Goal: Task Accomplishment & Management: Use online tool/utility

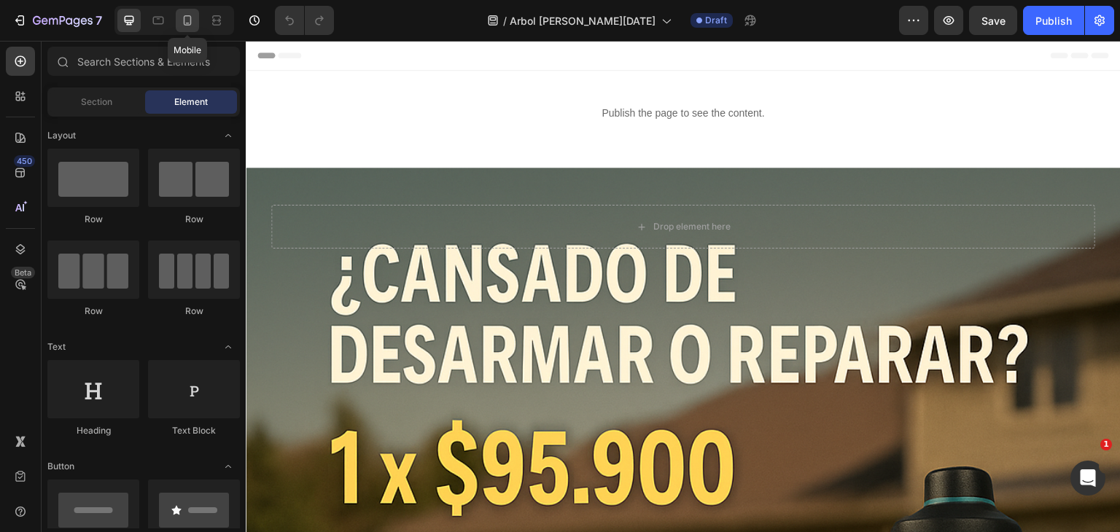
click at [187, 14] on icon at bounding box center [187, 20] width 15 height 15
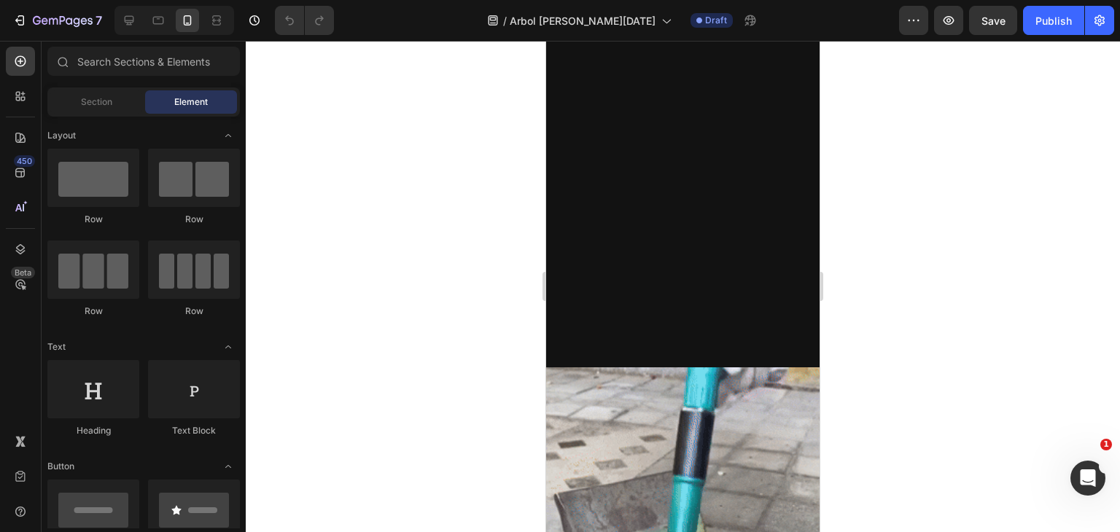
scroll to position [1969, 0]
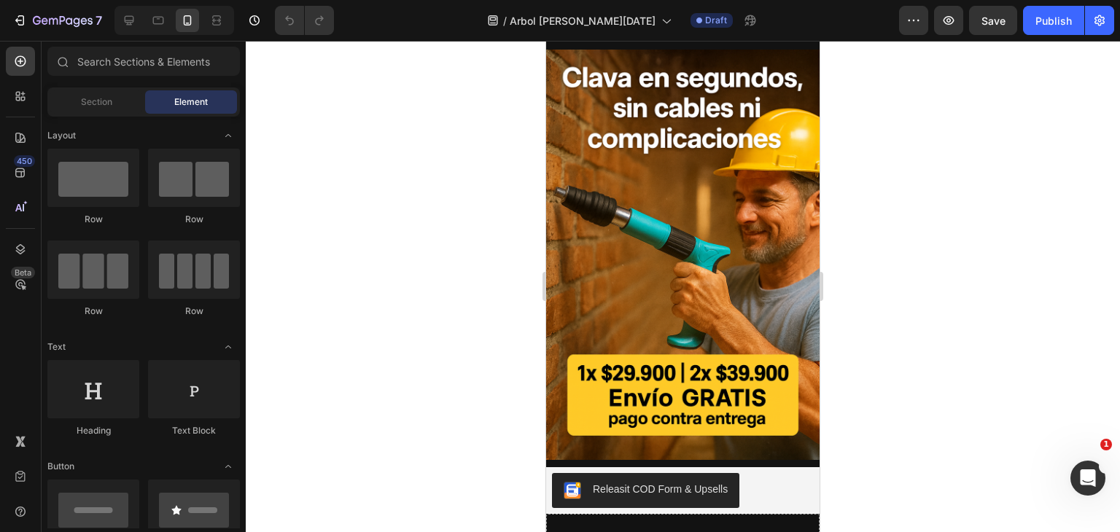
click at [613, 282] on img at bounding box center [682, 255] width 273 height 411
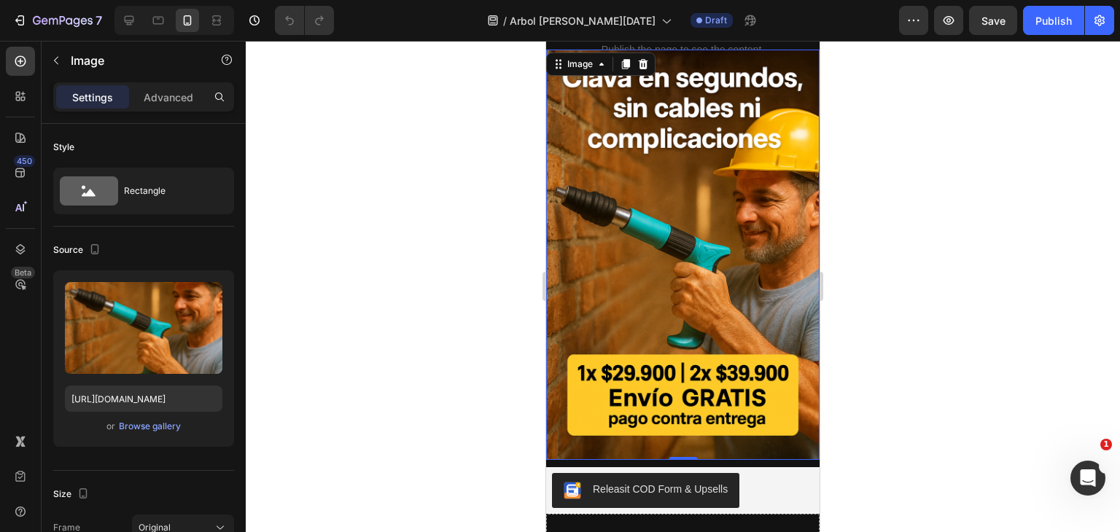
scroll to position [2261, 0]
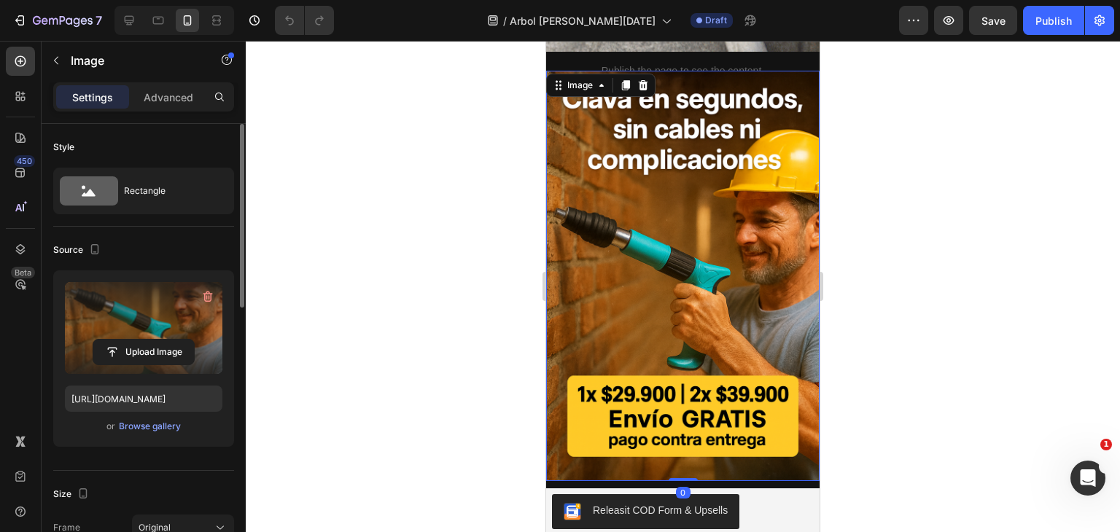
click at [146, 336] on label at bounding box center [144, 328] width 158 height 92
click at [146, 340] on input "file" at bounding box center [143, 352] width 101 height 25
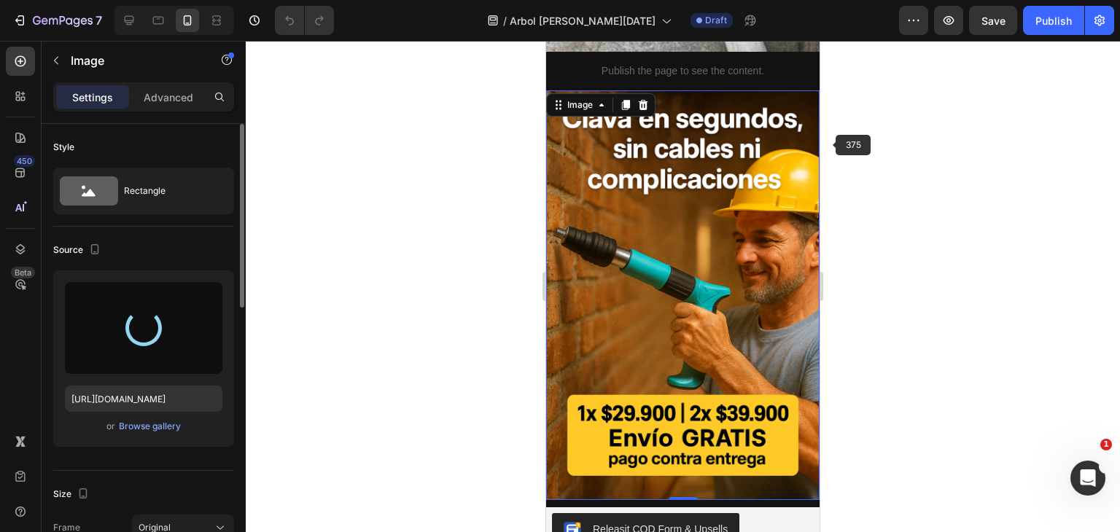
type input "[URL][DOMAIN_NAME]"
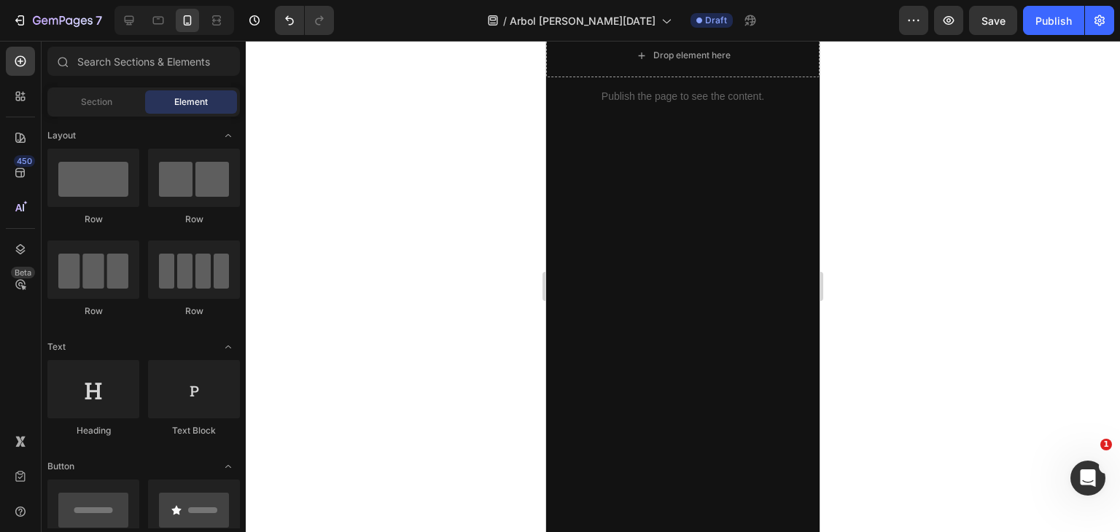
scroll to position [0, 0]
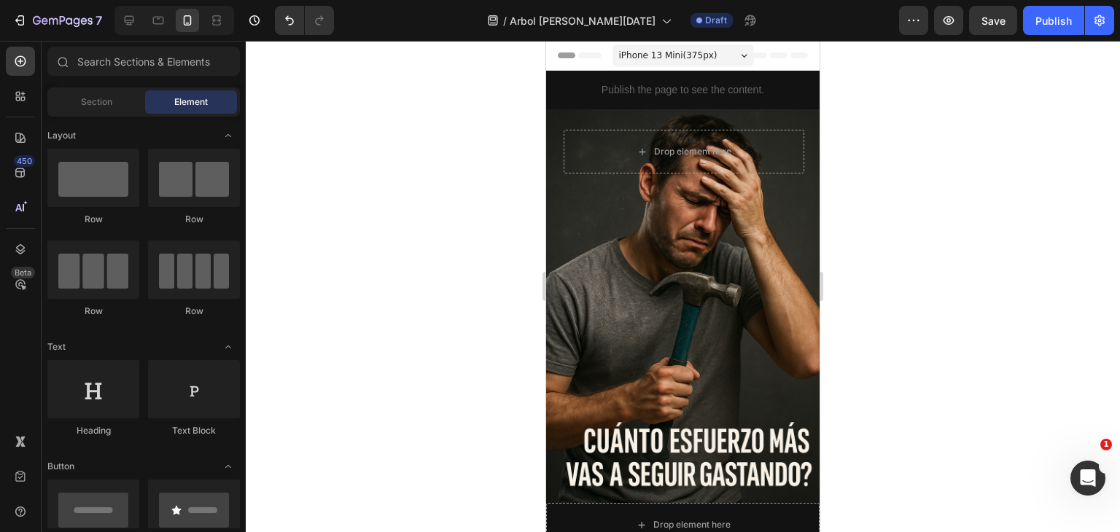
drag, startPoint x: 814, startPoint y: 264, endPoint x: 1384, endPoint y: 42, distance: 612.1
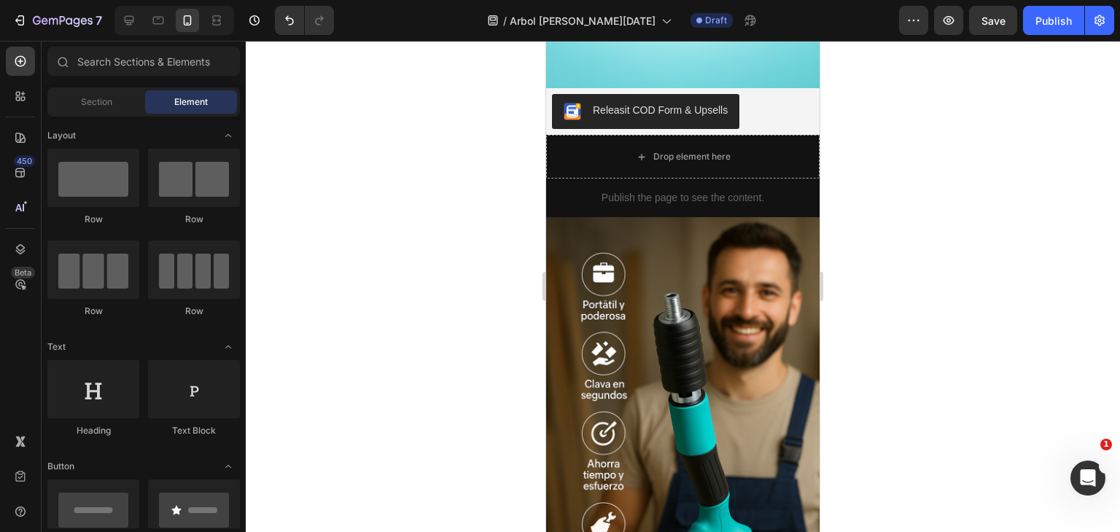
scroll to position [1386, 0]
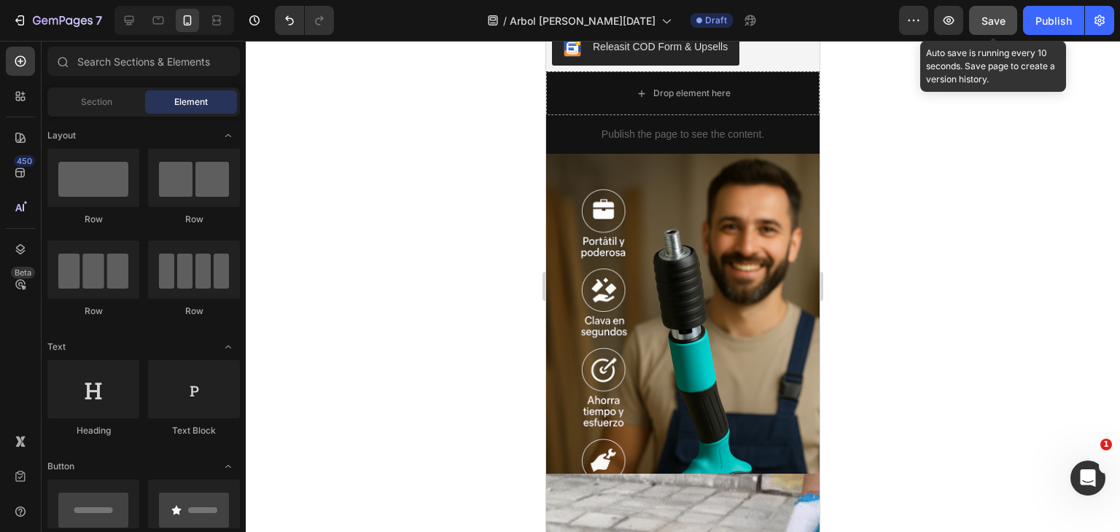
click at [984, 21] on span "Save" at bounding box center [994, 21] width 24 height 12
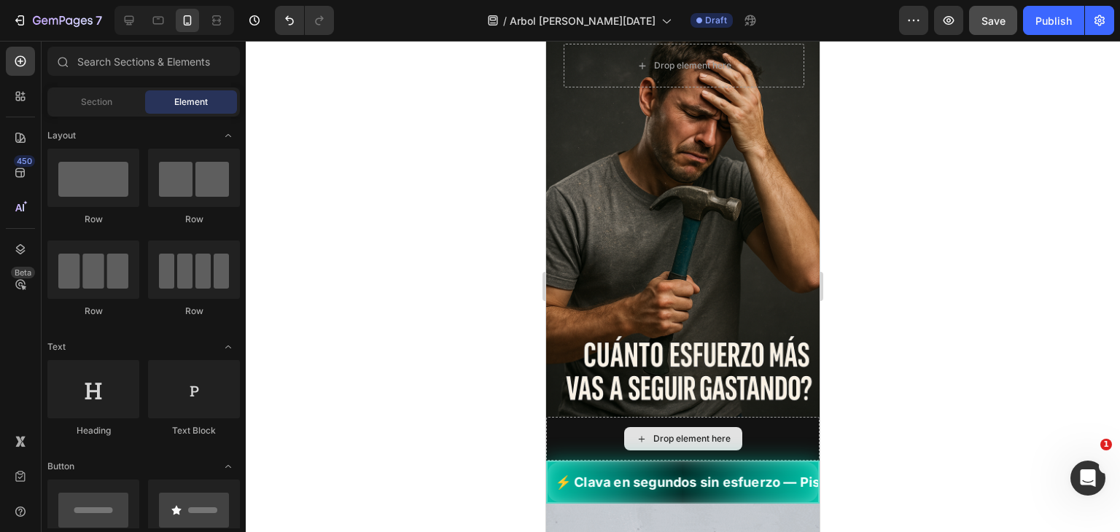
scroll to position [73, 0]
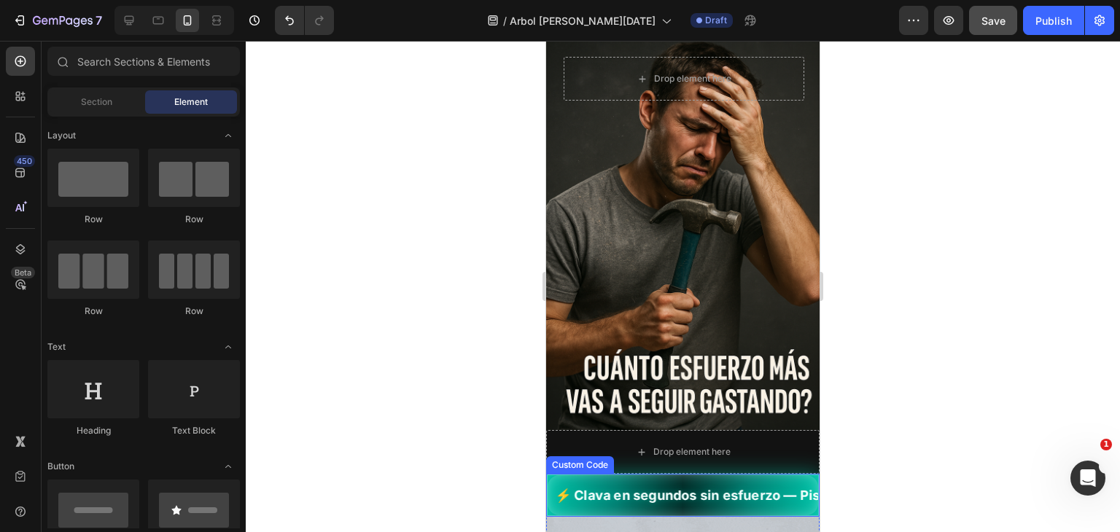
click at [716, 484] on div "⚡ Clava en segundos sin esfuerzo — Pistola a Presión para Clavos y Remaches 🔩 O…" at bounding box center [682, 495] width 273 height 43
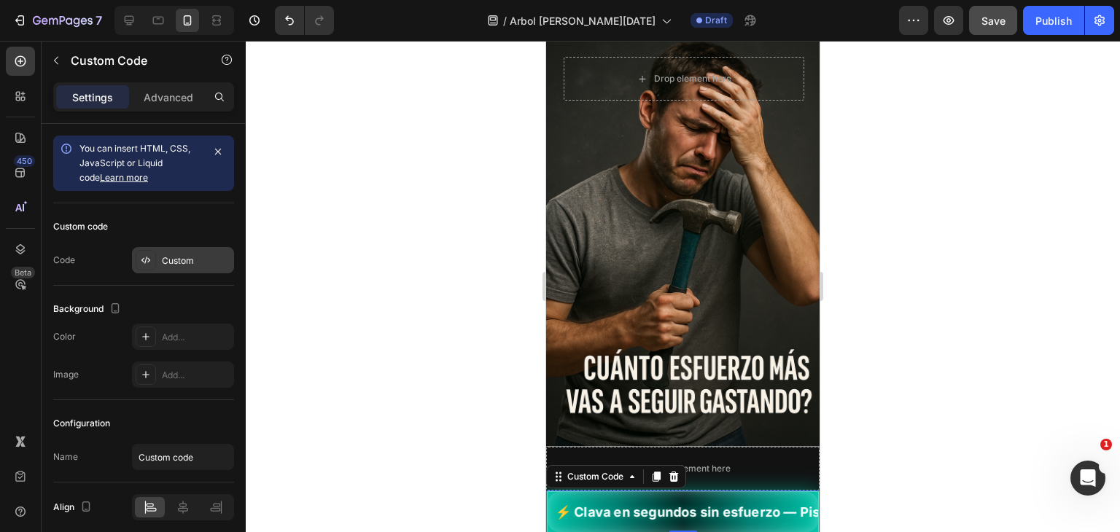
click at [171, 263] on div "Custom" at bounding box center [196, 260] width 69 height 13
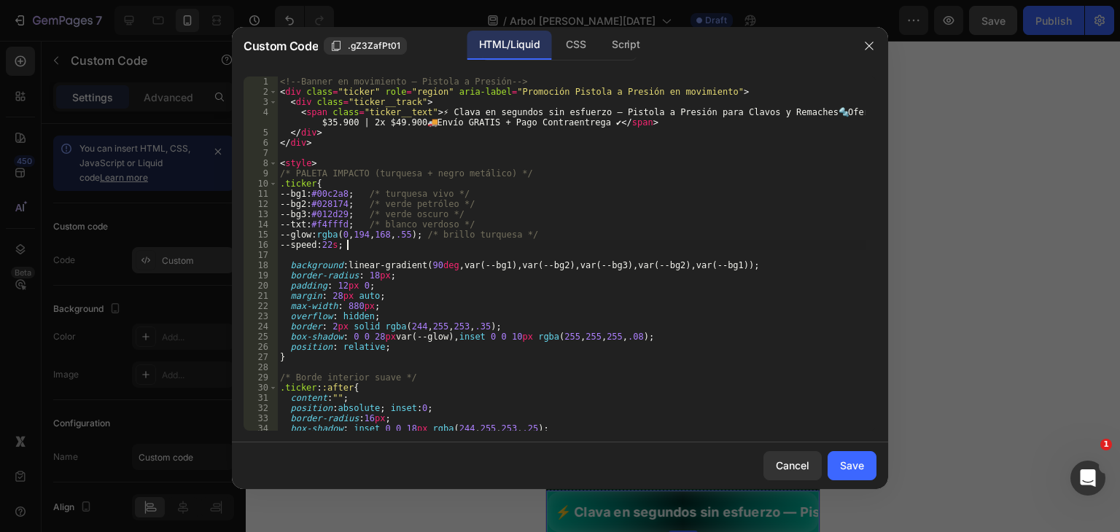
type textarea "</style>"
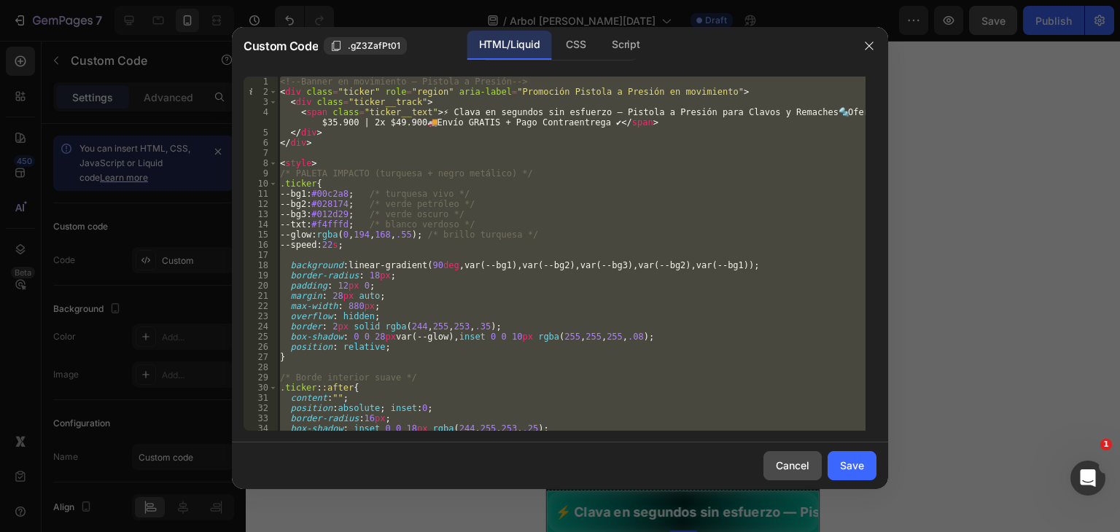
paste textarea
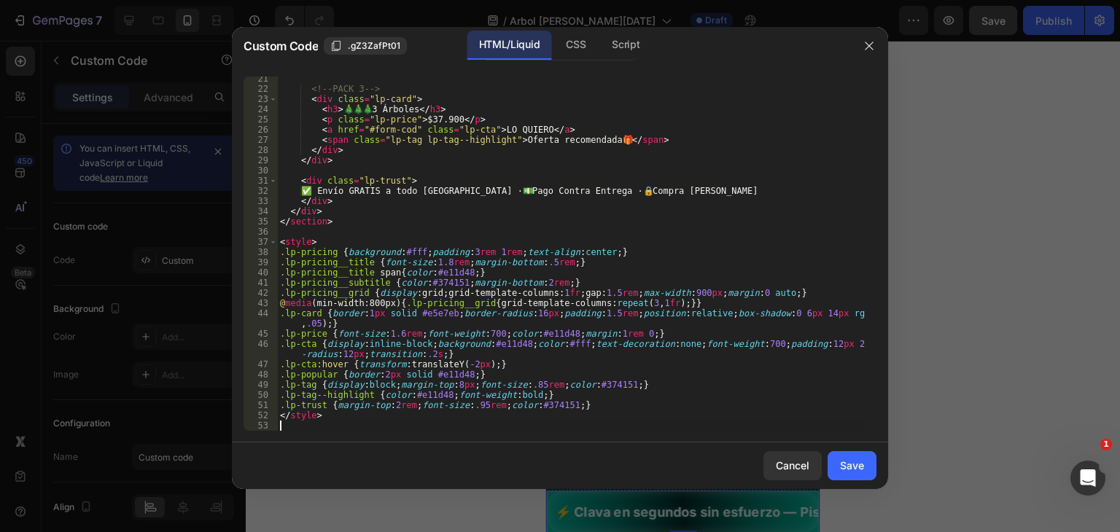
scroll to position [217, 0]
click at [855, 478] on button "Save" at bounding box center [852, 465] width 49 height 29
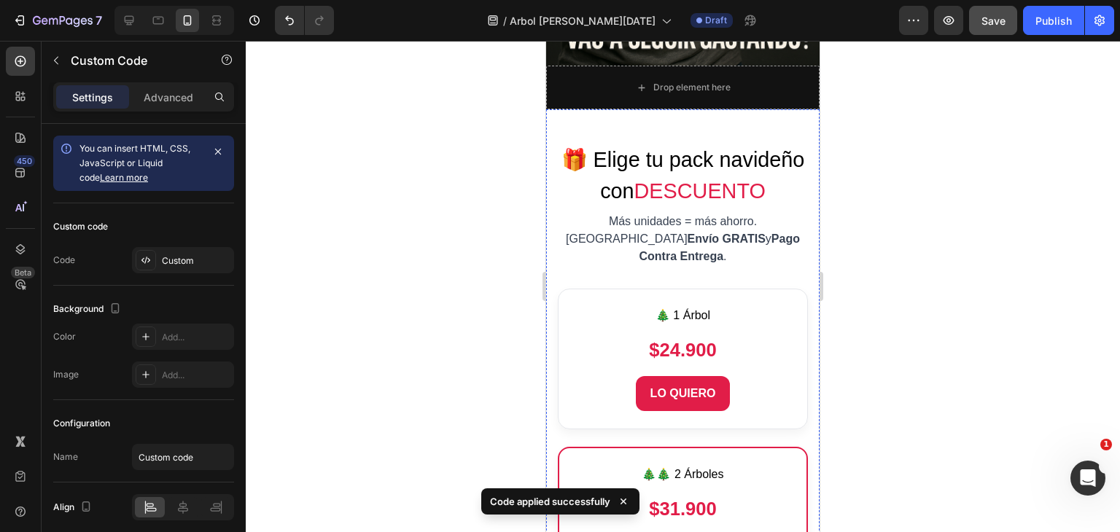
scroll to position [583, 0]
